Goal: Task Accomplishment & Management: Manage account settings

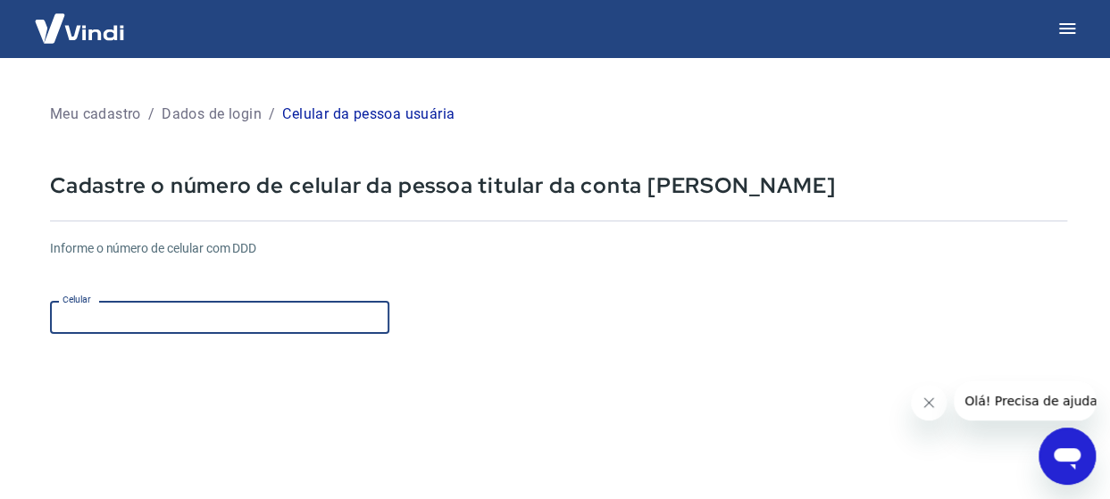
click at [142, 318] on input "Celular" at bounding box center [219, 317] width 339 height 33
type input "[PHONE_NUMBER]"
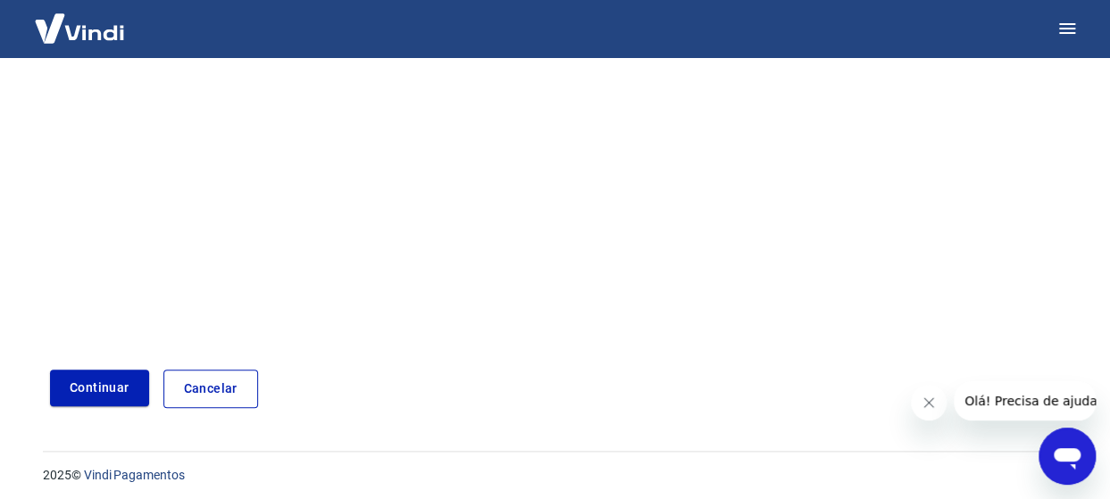
scroll to position [346, 0]
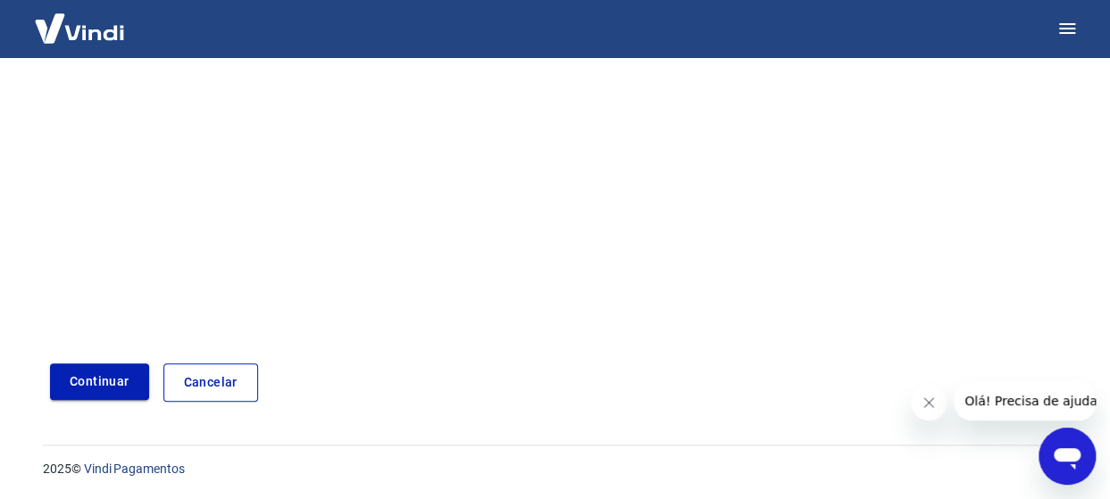
click at [112, 380] on button "Continuar" at bounding box center [99, 381] width 99 height 37
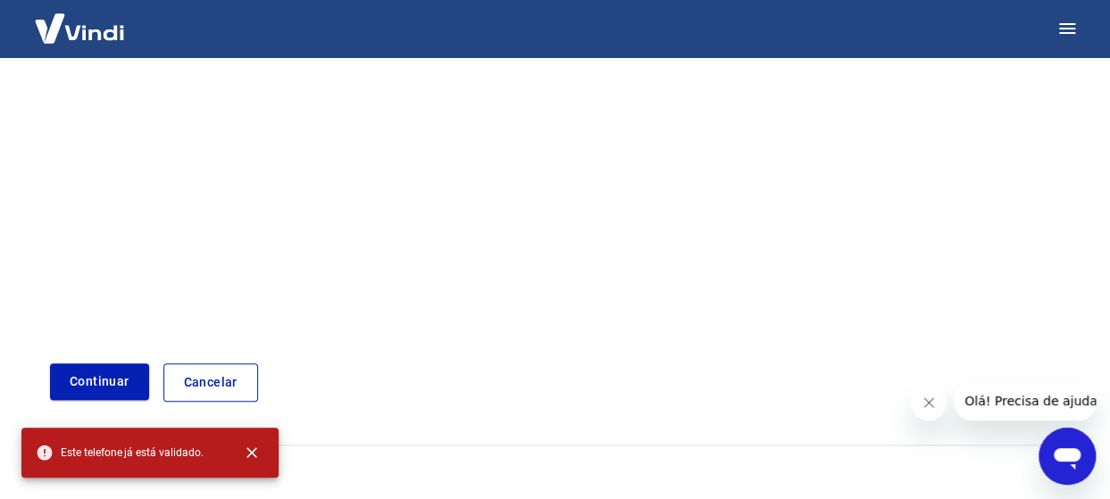
scroll to position [0, 0]
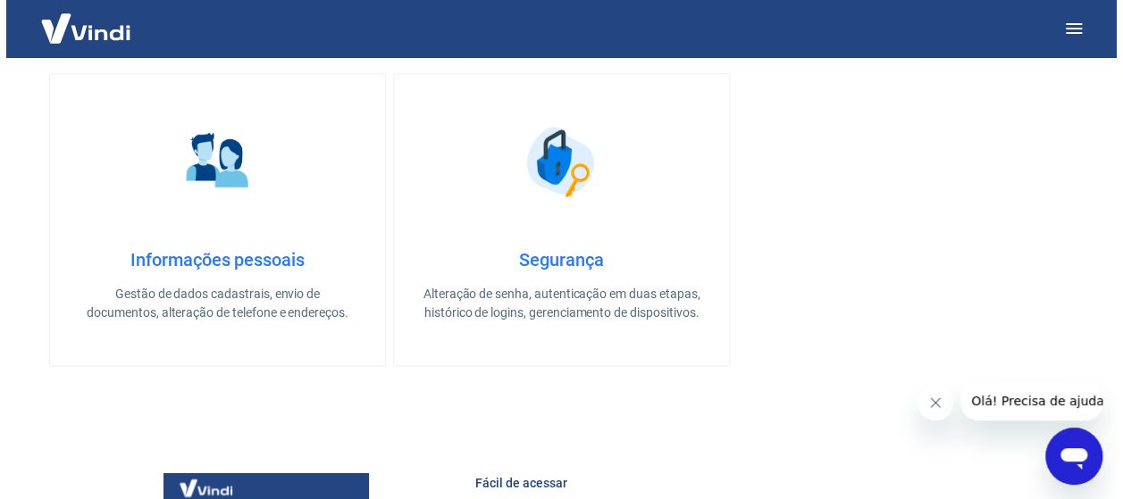
scroll to position [334, 0]
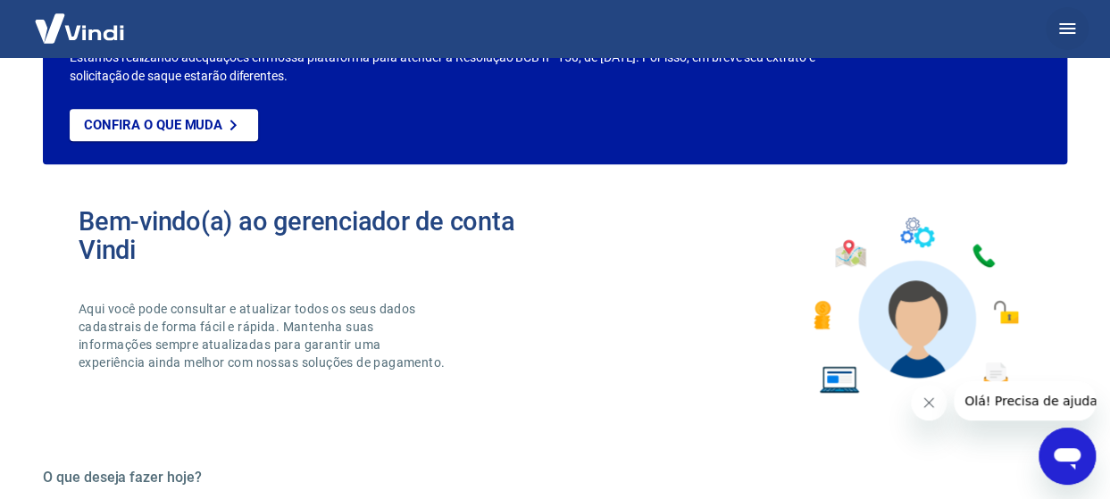
click at [1065, 29] on icon "button" at bounding box center [1067, 28] width 21 height 21
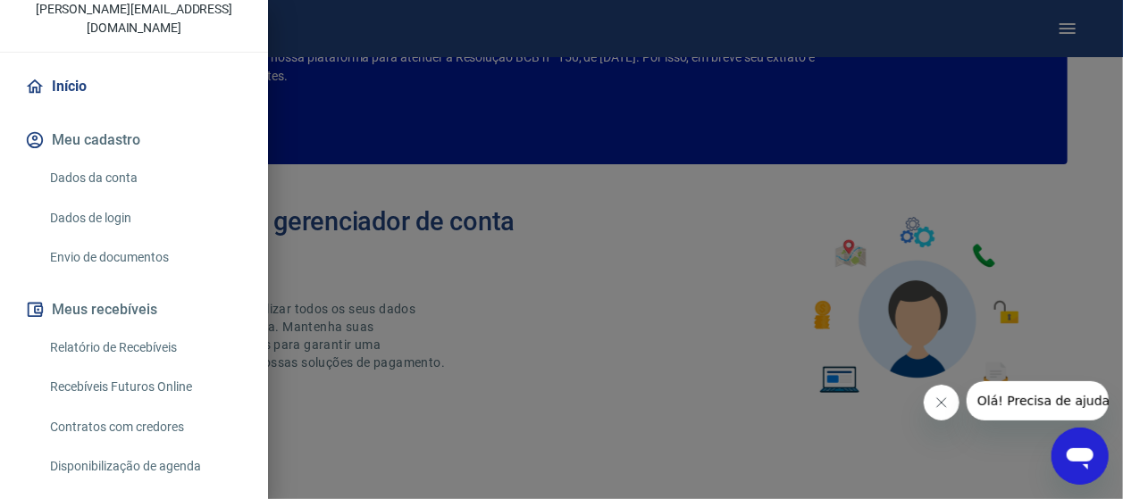
scroll to position [0, 0]
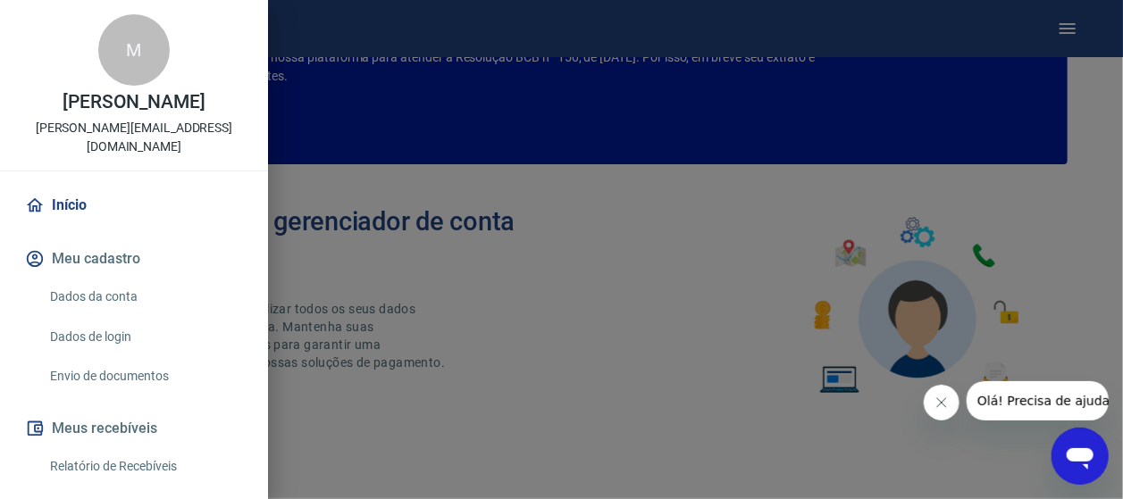
click at [96, 279] on link "Dados da conta" at bounding box center [145, 297] width 204 height 37
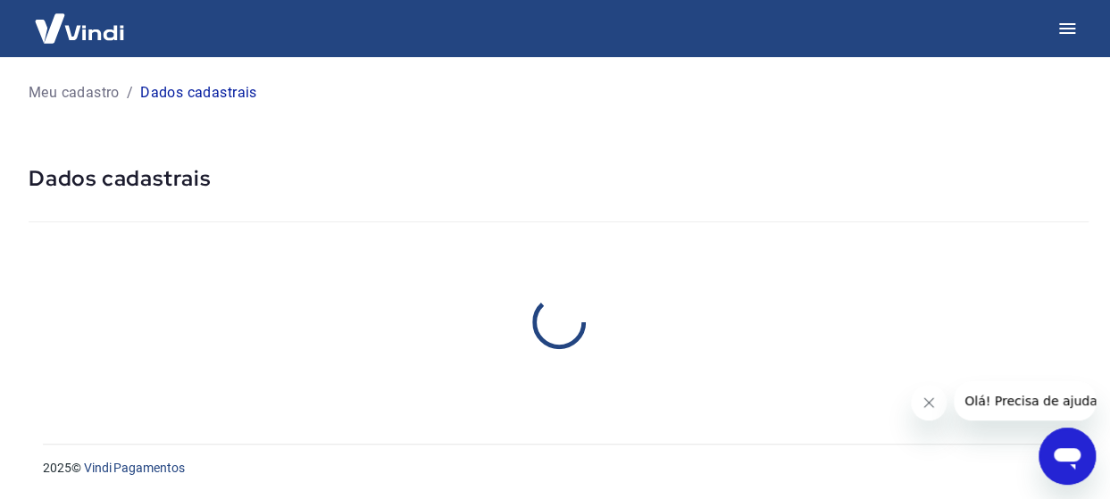
select select "SP"
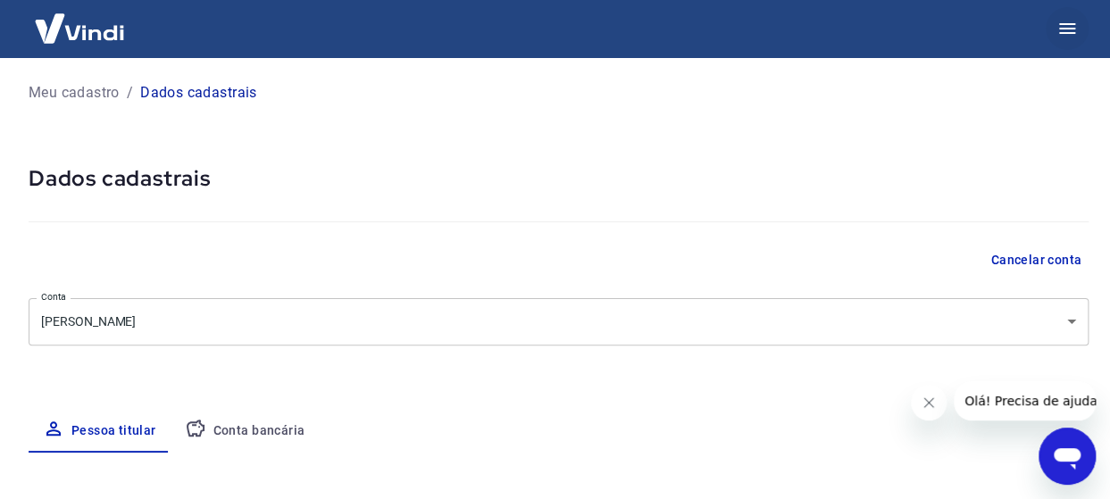
click at [1060, 29] on icon "button" at bounding box center [1067, 28] width 21 height 21
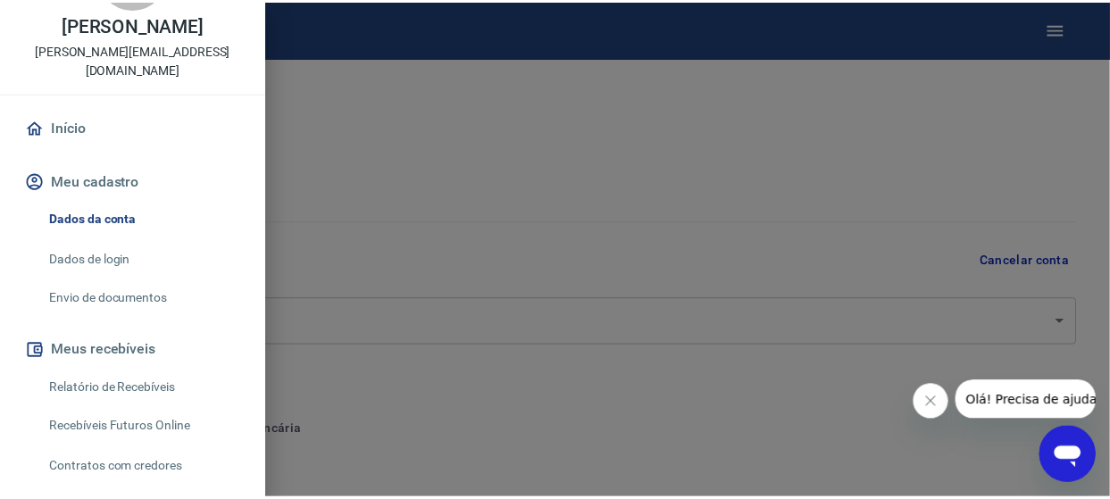
scroll to position [178, 0]
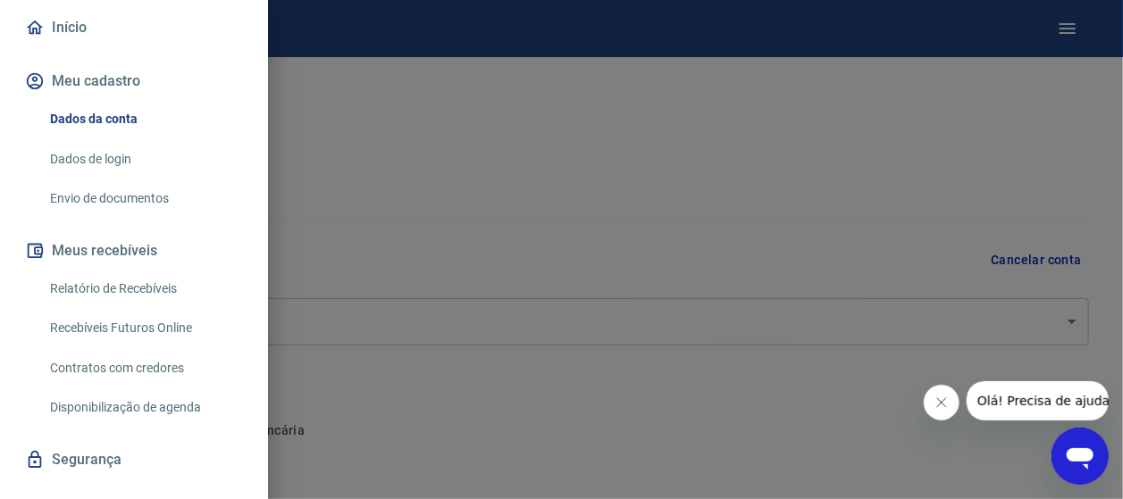
click at [101, 320] on link "Recebíveis Futuros Online" at bounding box center [145, 328] width 204 height 37
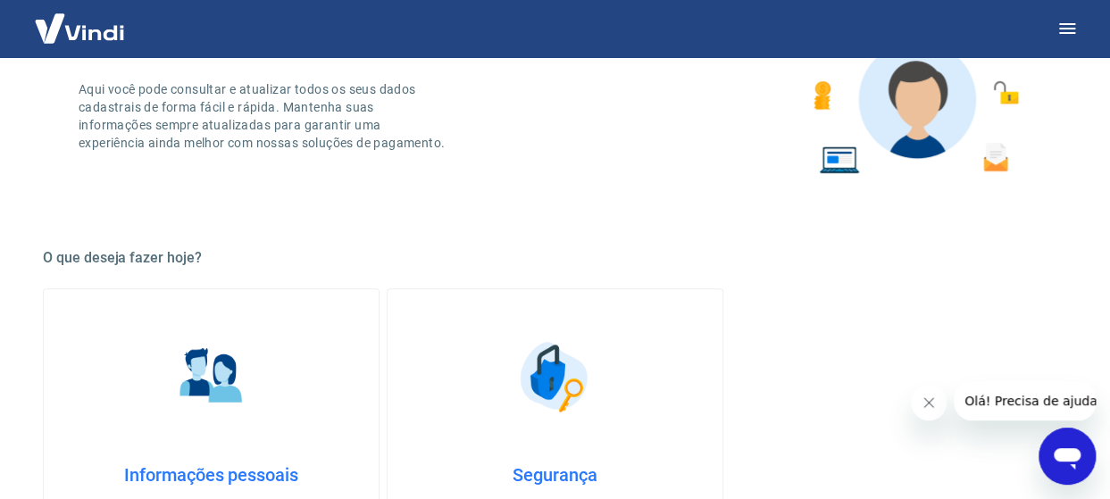
scroll to position [487, 0]
